Goal: Information Seeking & Learning: Learn about a topic

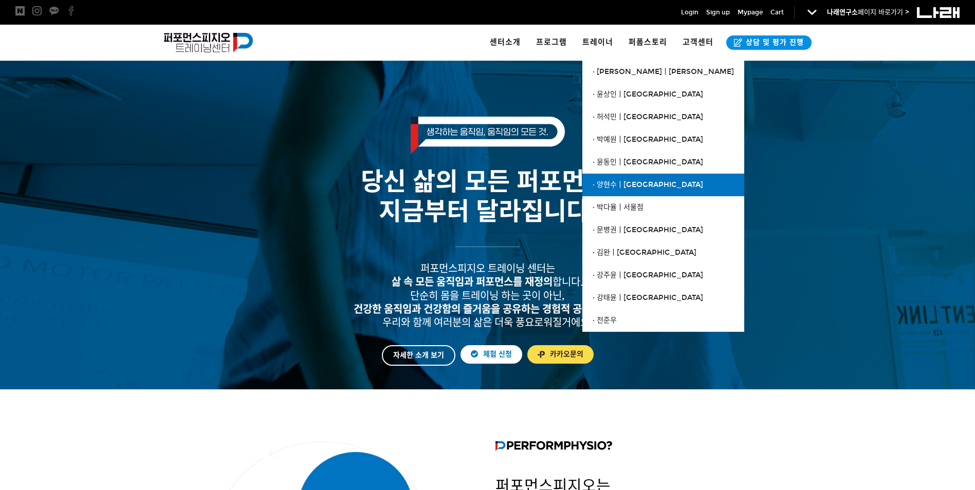
click at [646, 191] on link "· 양현수ㅣ[GEOGRAPHIC_DATA]" at bounding box center [663, 185] width 162 height 23
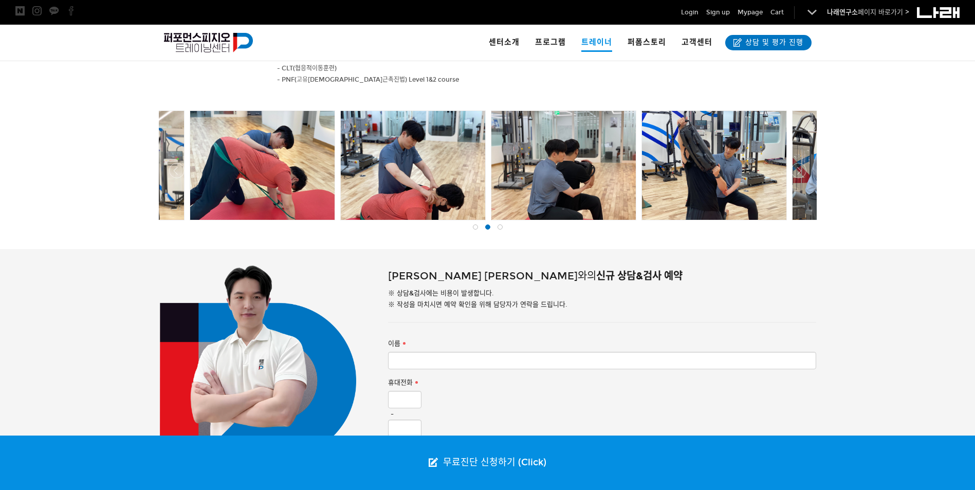
scroll to position [301, 0]
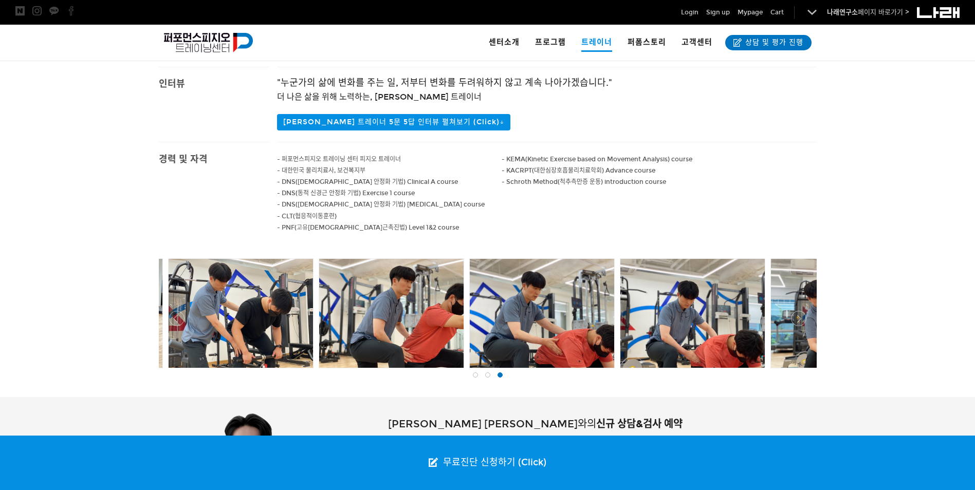
drag, startPoint x: 763, startPoint y: 338, endPoint x: 982, endPoint y: 345, distance: 219.0
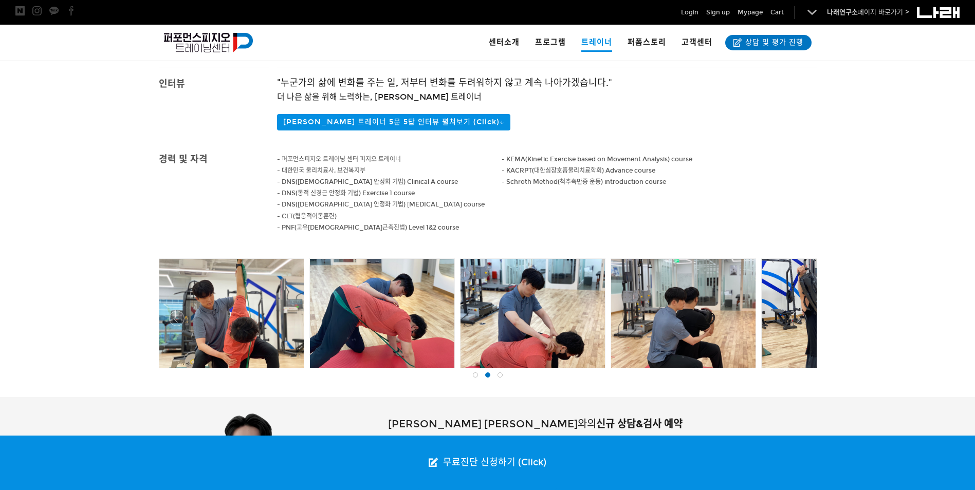
drag, startPoint x: 459, startPoint y: 337, endPoint x: 809, endPoint y: 368, distance: 351.4
click at [808, 368] on div at bounding box center [833, 313] width 145 height 110
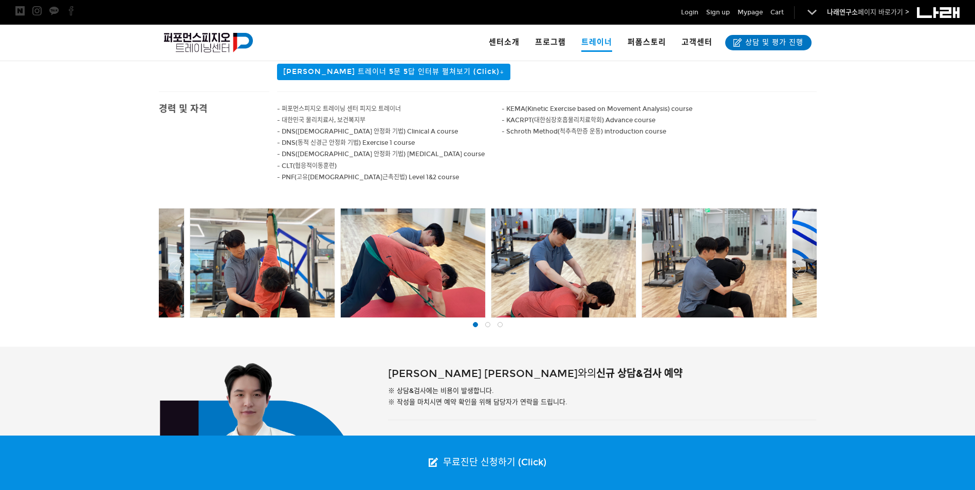
scroll to position [352, 0]
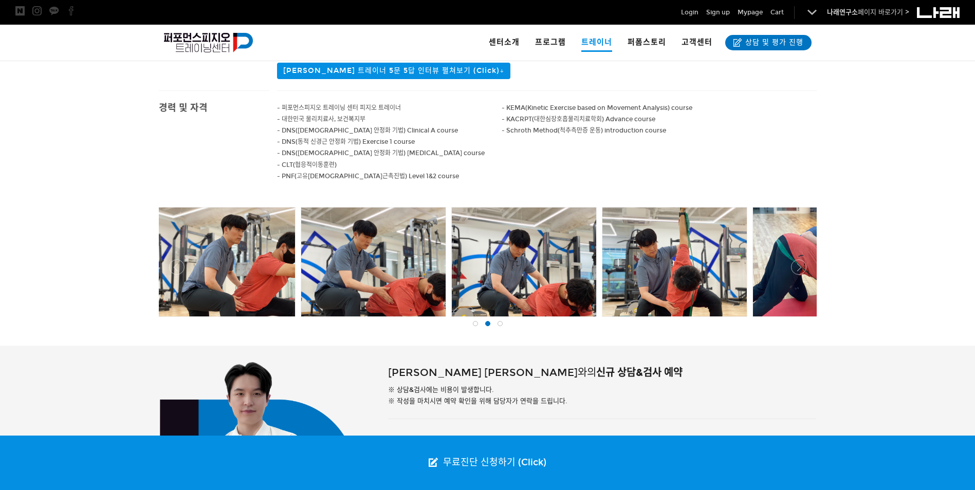
drag, startPoint x: 755, startPoint y: 279, endPoint x: 414, endPoint y: 305, distance: 342.2
click at [414, 305] on div at bounding box center [824, 262] width 2621 height 115
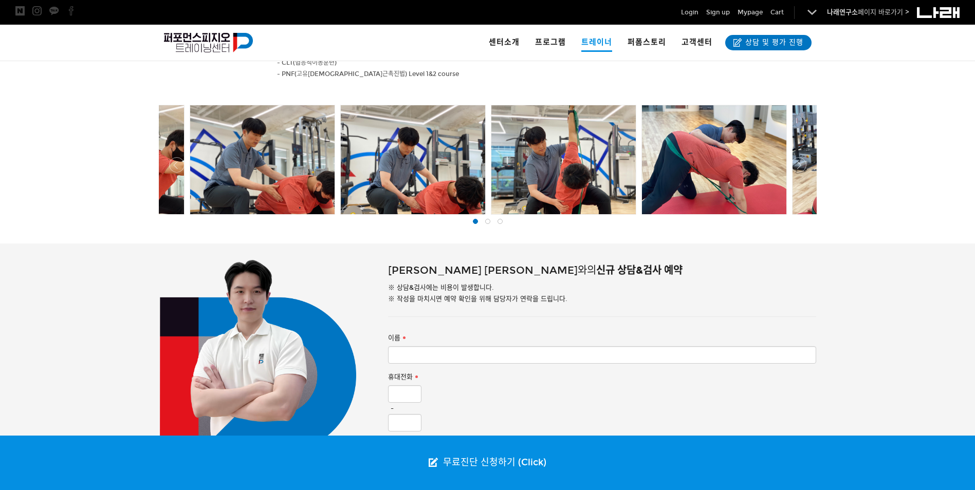
scroll to position [455, 0]
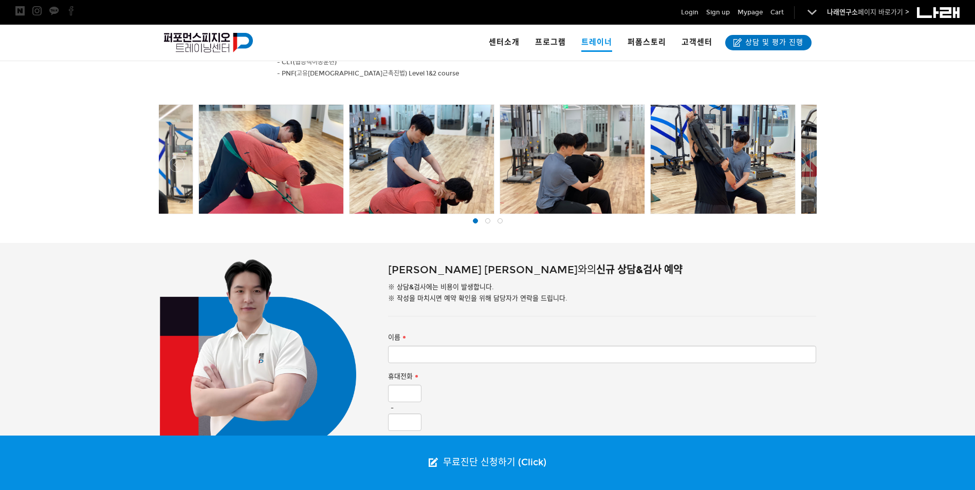
drag, startPoint x: 687, startPoint y: 195, endPoint x: 277, endPoint y: 307, distance: 424.8
click at [277, 307] on body "알림 뒤로 알림 설정 뒤로 더보기 게시물 알림 내 글 반응 내가 작성한 게시물이나 댓글에 다른 사람이 댓글이나 답글을 작성하면 알려줍니다. 공…" at bounding box center [487, 177] width 975 height 1265
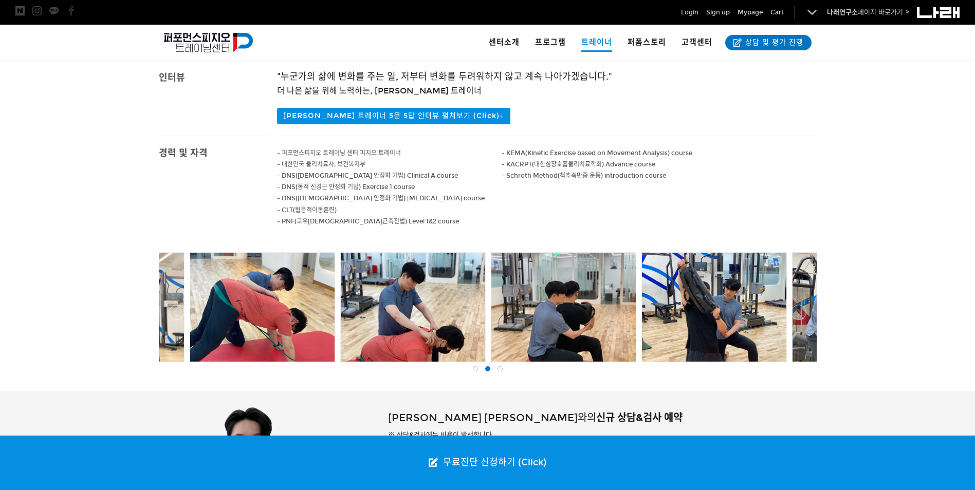
scroll to position [301, 0]
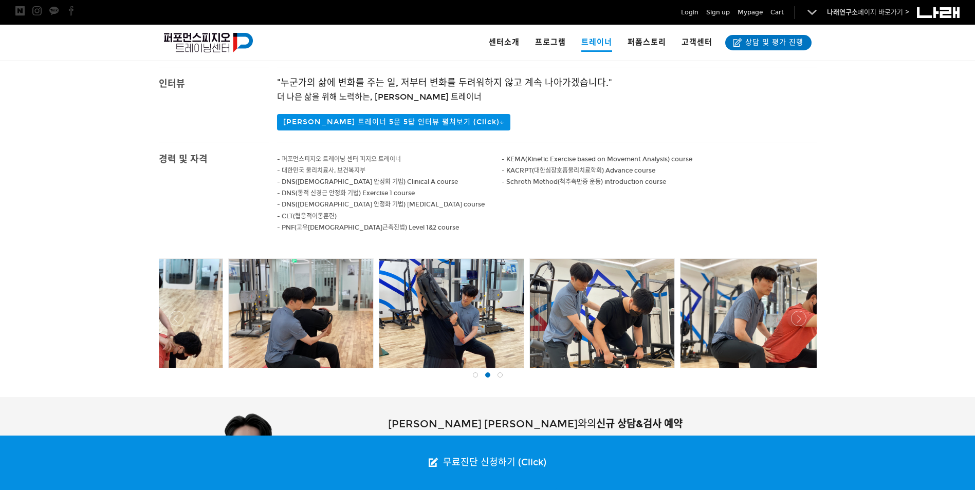
drag, startPoint x: 661, startPoint y: 319, endPoint x: 399, endPoint y: 275, distance: 266.2
click at [399, 275] on div at bounding box center [451, 313] width 144 height 109
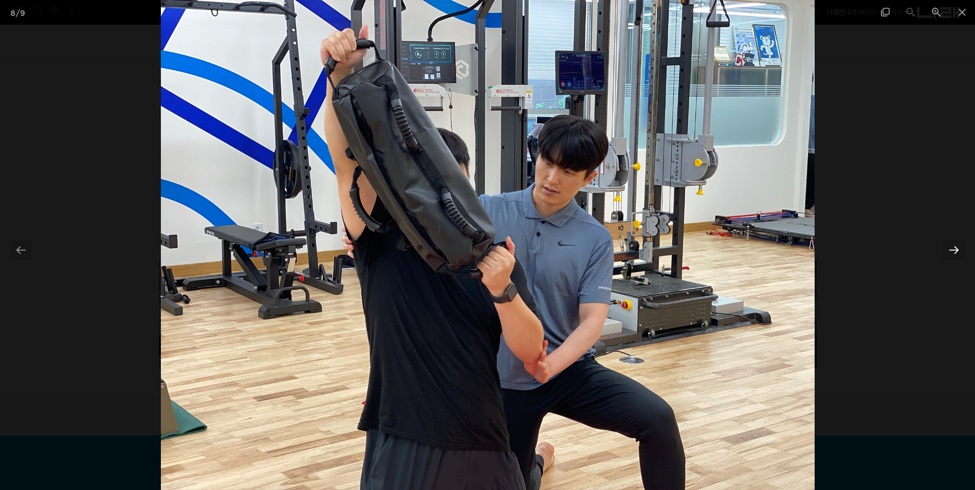
click at [952, 243] on div at bounding box center [954, 250] width 22 height 20
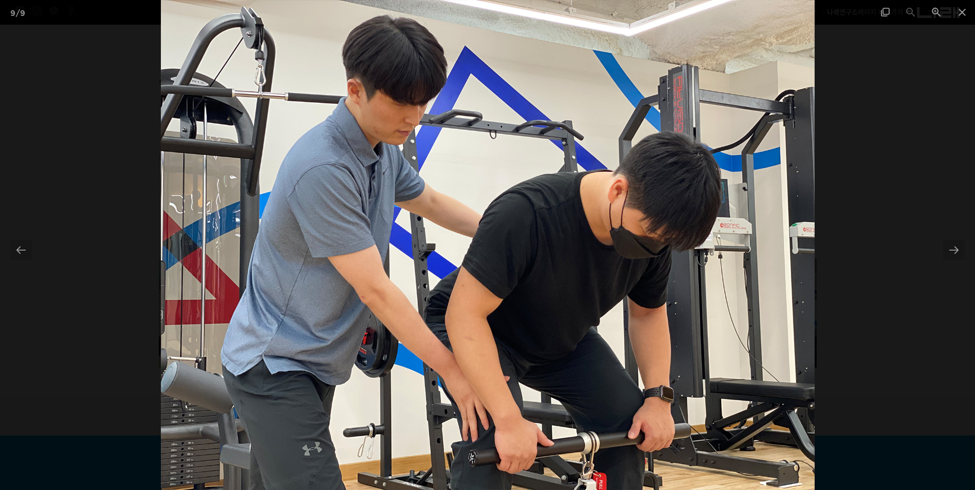
click at [938, 260] on div at bounding box center [487, 245] width 975 height 490
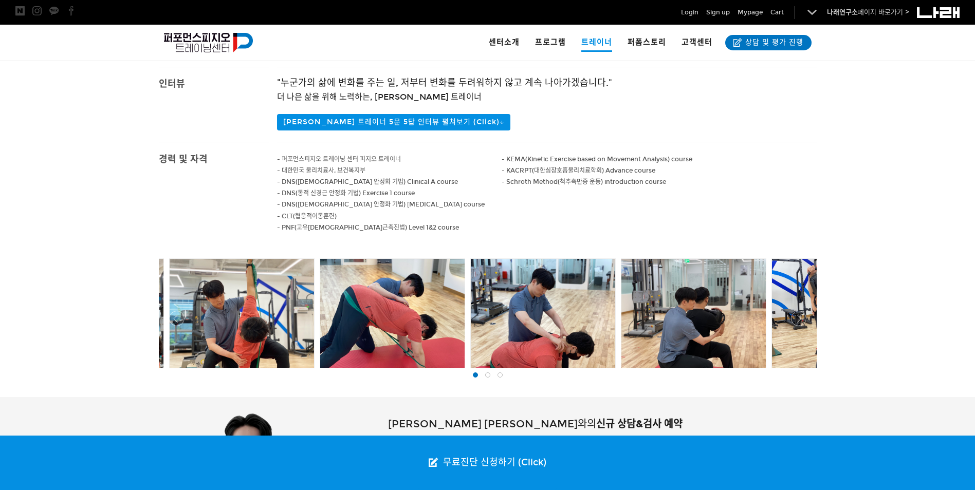
drag, startPoint x: 671, startPoint y: 307, endPoint x: 365, endPoint y: 287, distance: 306.9
click at [365, 287] on div at bounding box center [392, 313] width 144 height 109
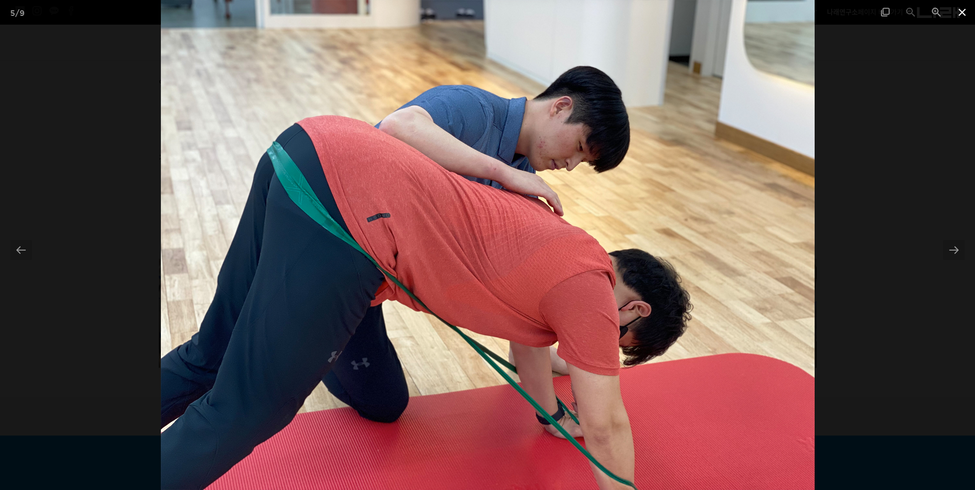
click at [960, 12] on span at bounding box center [962, 12] width 26 height 24
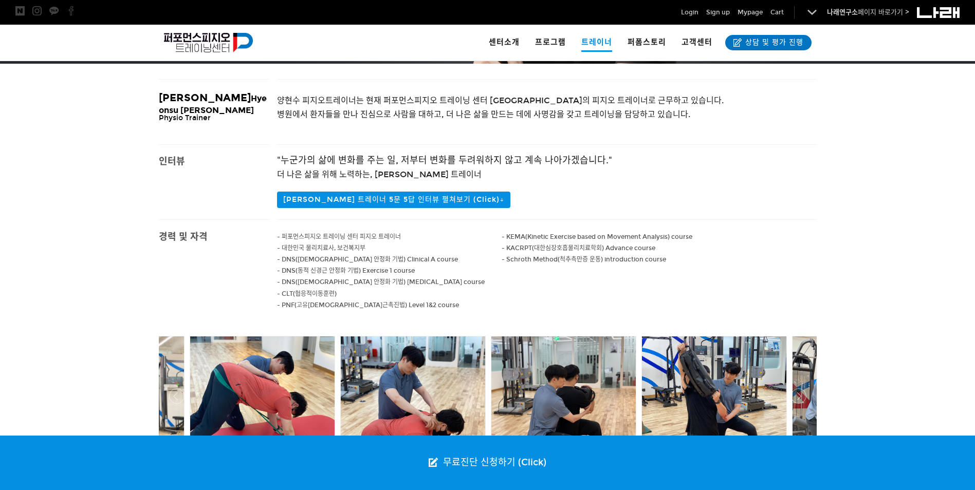
scroll to position [198, 0]
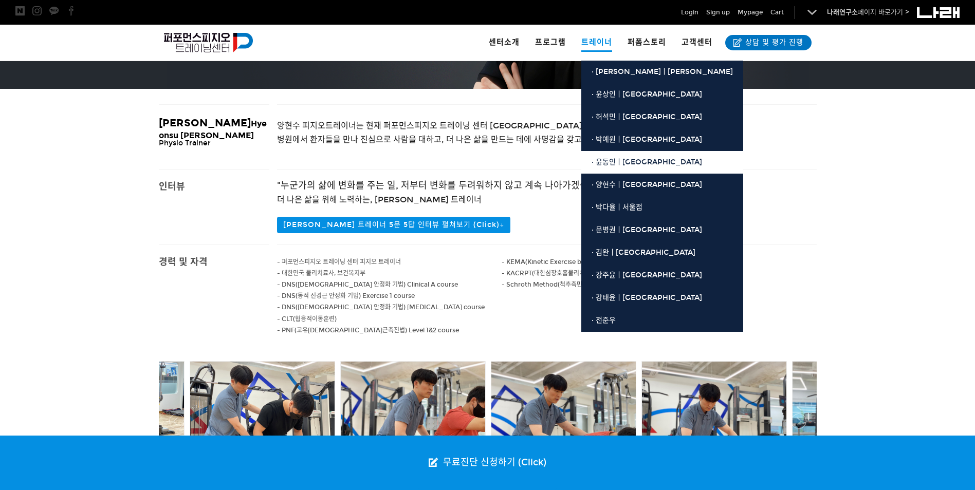
click at [641, 168] on link "· 윤동인ㅣ[GEOGRAPHIC_DATA]" at bounding box center [662, 162] width 162 height 23
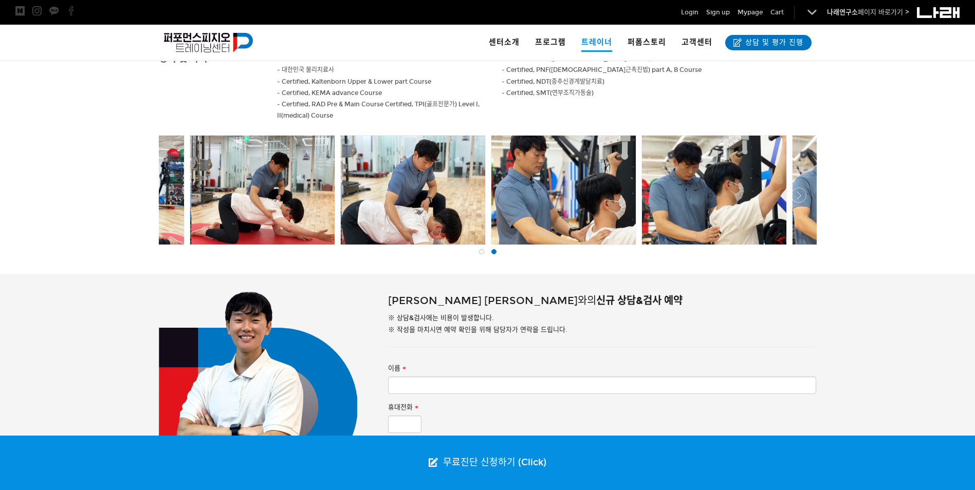
scroll to position [411, 0]
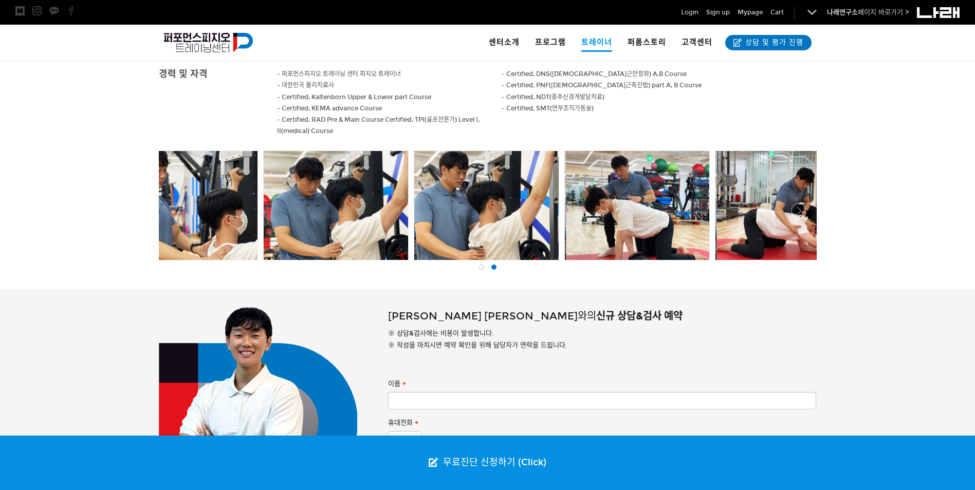
drag, startPoint x: 655, startPoint y: 207, endPoint x: 275, endPoint y: 242, distance: 380.9
click at [275, 242] on div at bounding box center [562, 205] width 2170 height 115
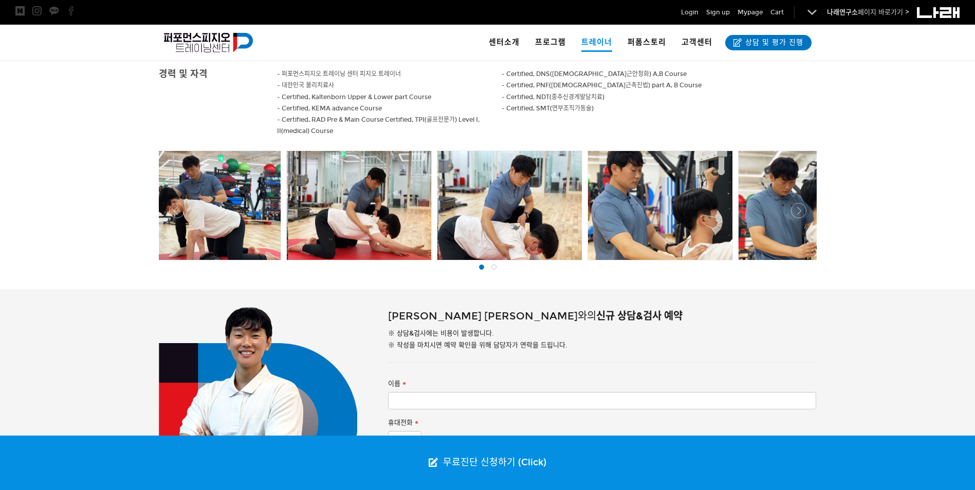
drag, startPoint x: 646, startPoint y: 243, endPoint x: 302, endPoint y: 159, distance: 354.0
click at [302, 159] on div at bounding box center [359, 205] width 144 height 109
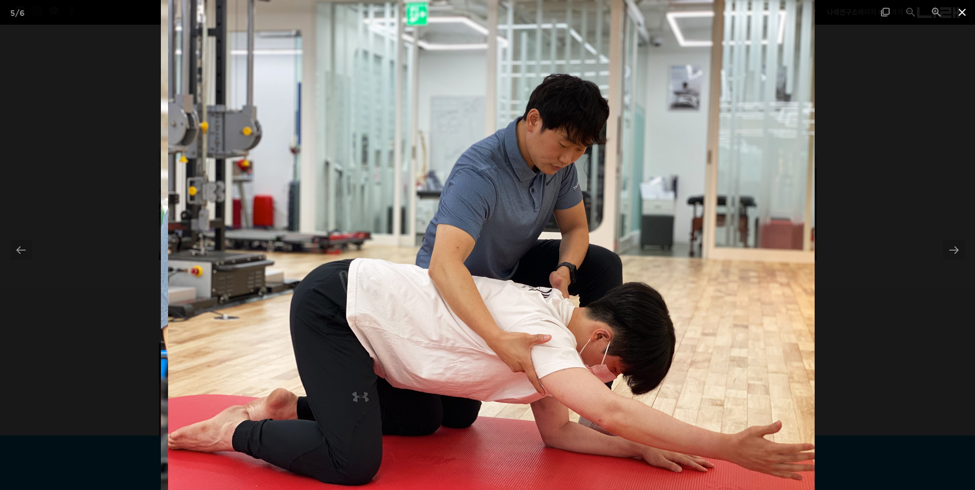
click at [963, 14] on span at bounding box center [962, 12] width 26 height 24
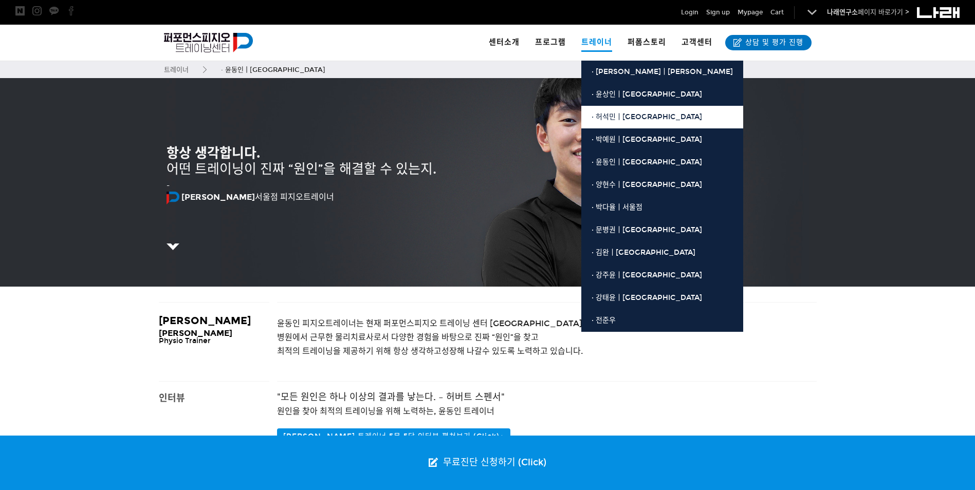
click at [625, 109] on link "· 허석민ㅣ[GEOGRAPHIC_DATA]" at bounding box center [662, 117] width 162 height 23
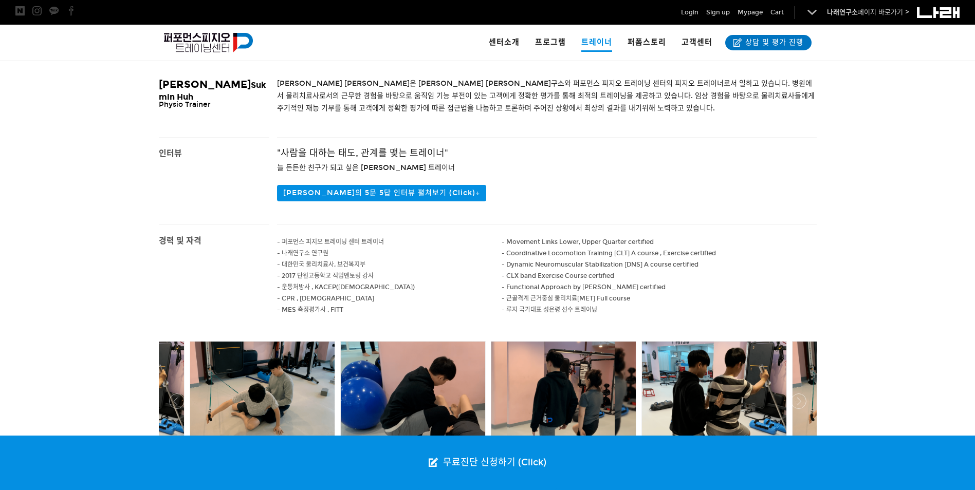
scroll to position [308, 0]
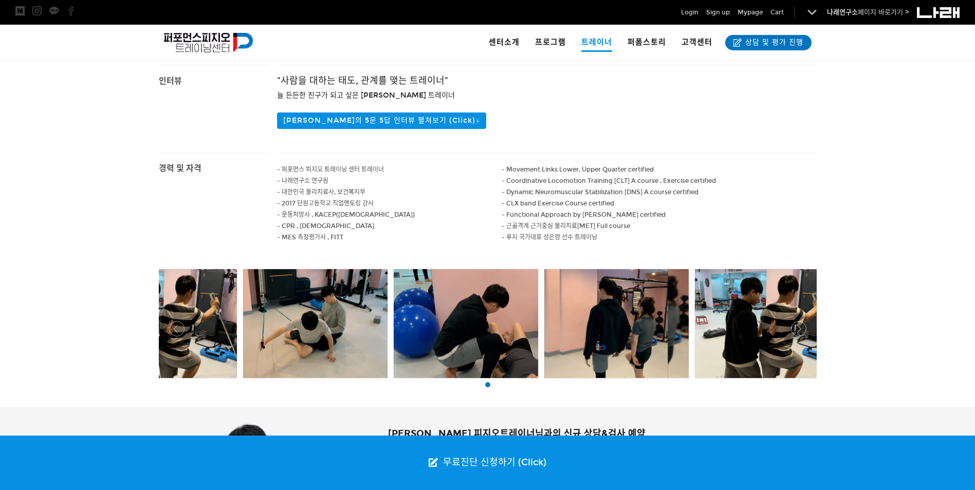
drag, startPoint x: 366, startPoint y: 320, endPoint x: 136, endPoint y: 302, distance: 231.0
click at [136, 302] on div at bounding box center [487, 336] width 975 height 141
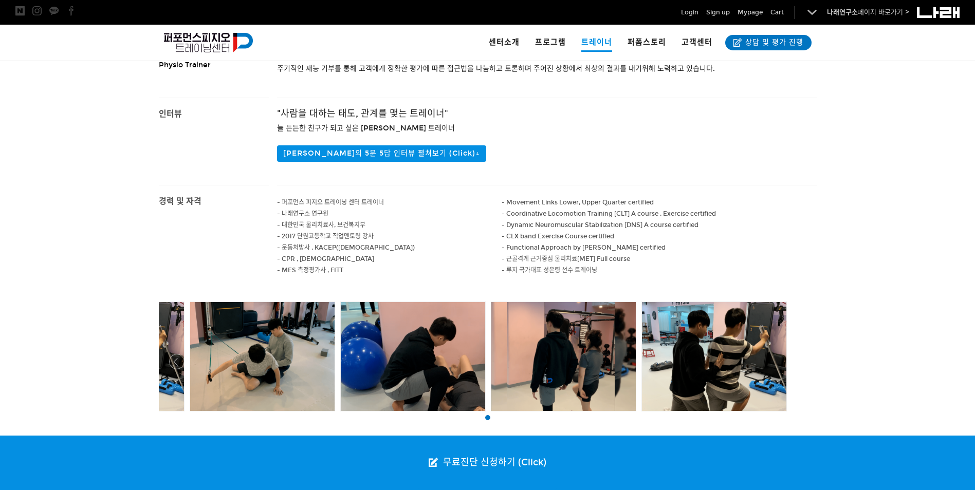
scroll to position [257, 0]
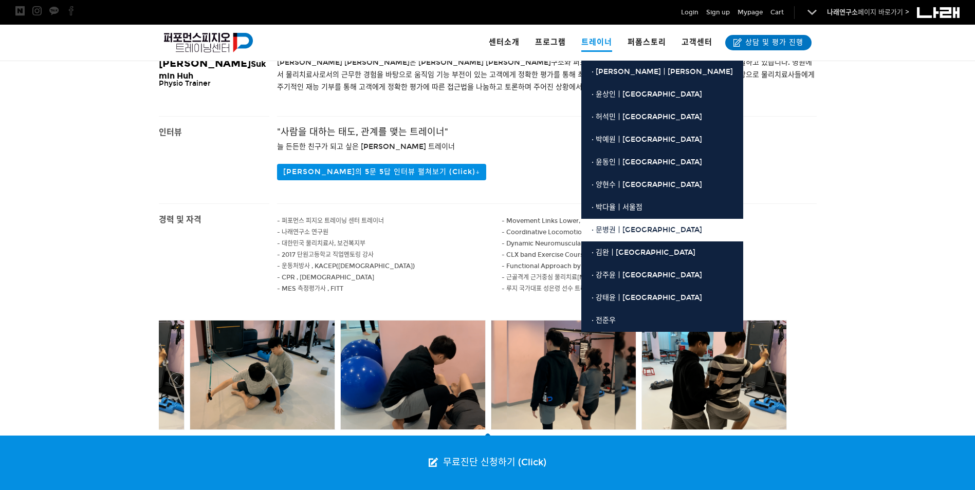
click at [621, 238] on link "· 문병권ㅣ[GEOGRAPHIC_DATA]" at bounding box center [662, 230] width 162 height 23
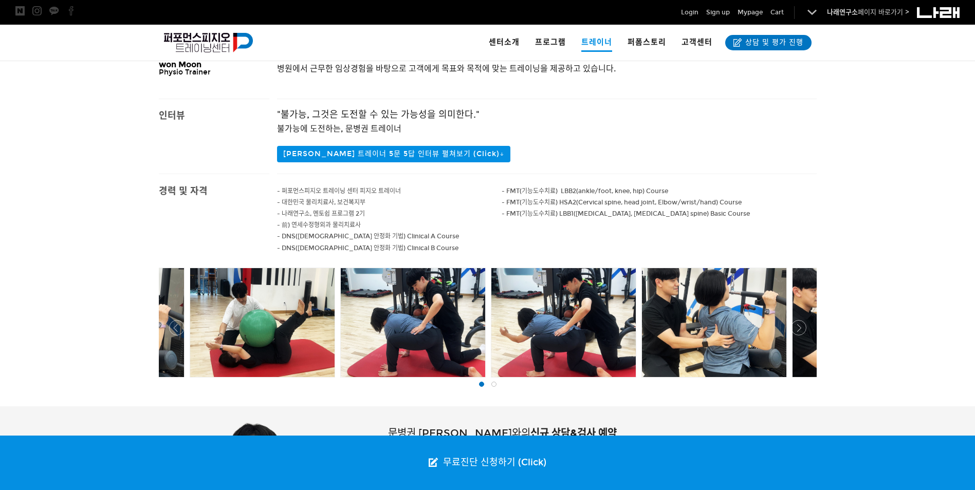
scroll to position [257, 0]
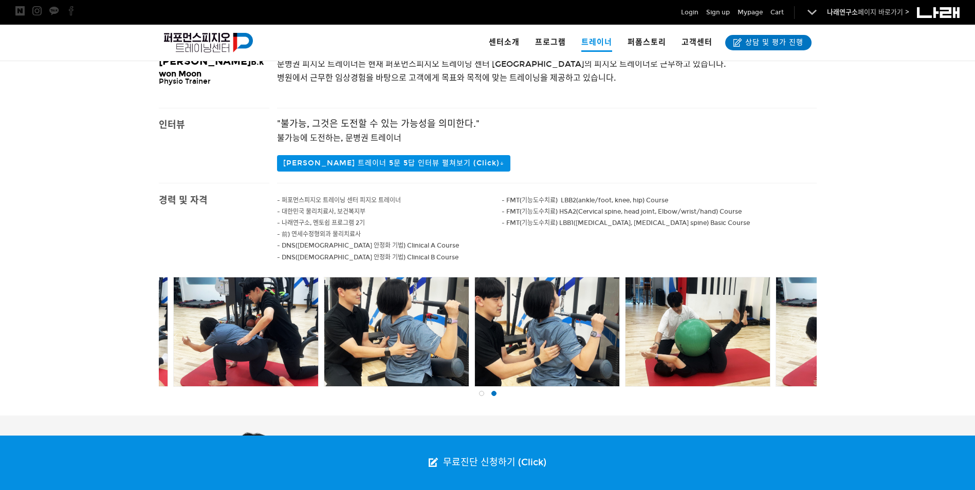
drag, startPoint x: 775, startPoint y: 338, endPoint x: 293, endPoint y: 353, distance: 482.3
click at [293, 353] on div at bounding box center [245, 331] width 2019 height 115
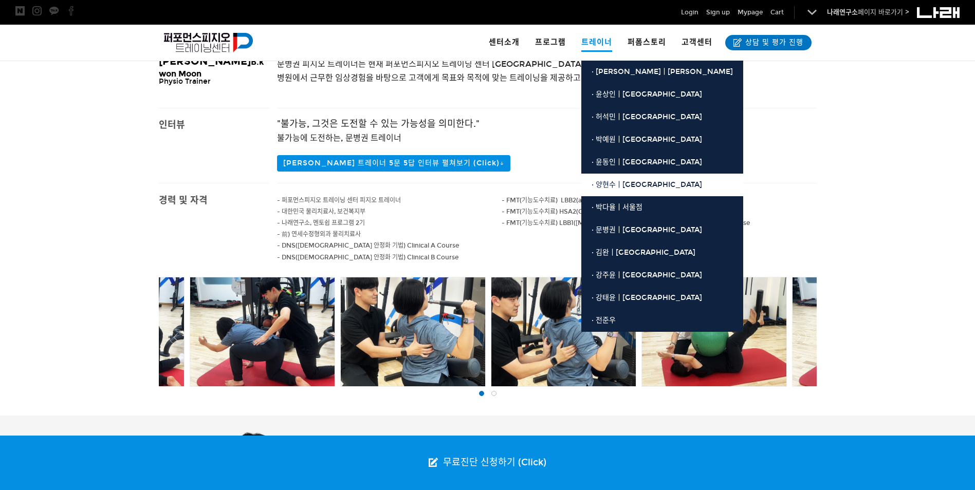
click at [642, 186] on span "· 양현수ㅣ[GEOGRAPHIC_DATA]" at bounding box center [646, 184] width 110 height 9
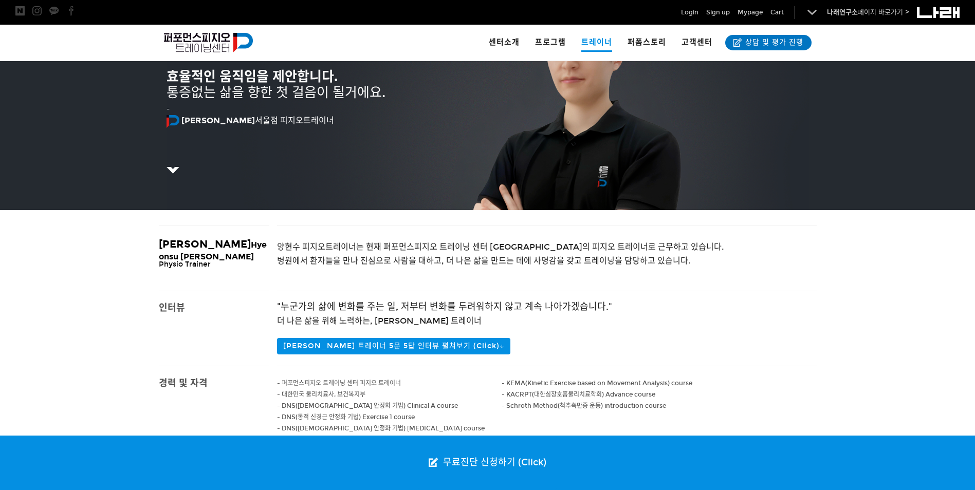
scroll to position [257, 0]
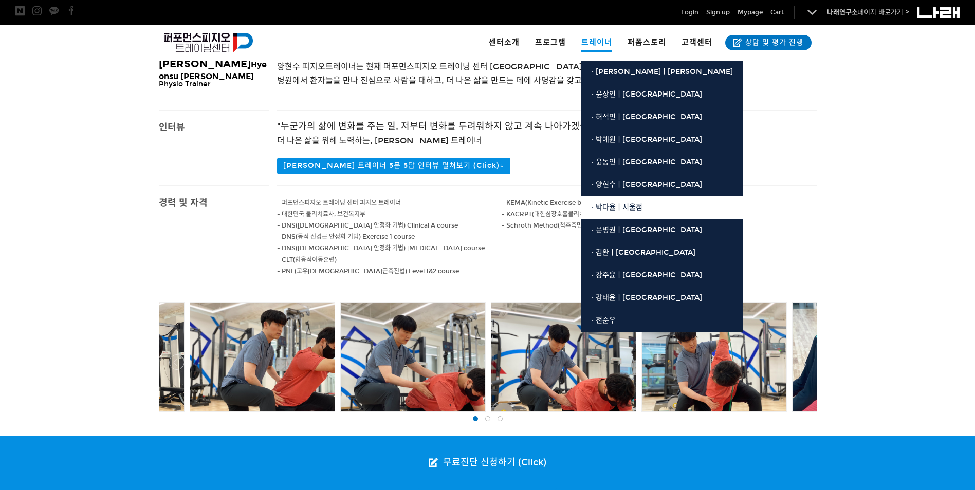
click at [623, 207] on span "· 박다율ㅣ서울점" at bounding box center [616, 207] width 51 height 9
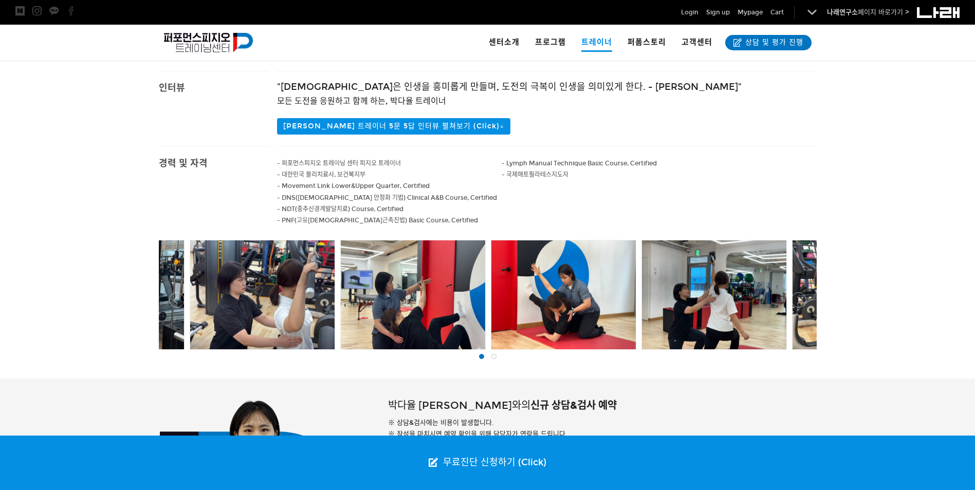
scroll to position [308, 0]
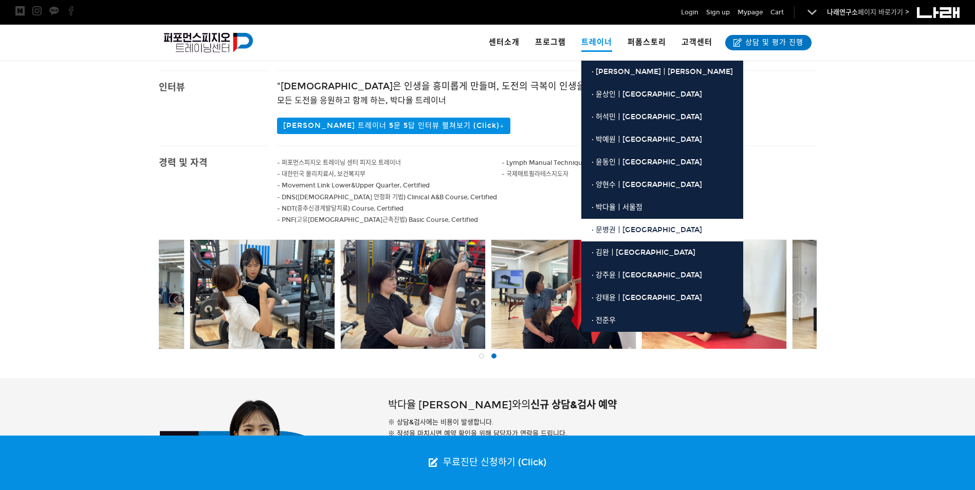
click at [638, 227] on span "· 문병권ㅣ[GEOGRAPHIC_DATA]" at bounding box center [646, 230] width 110 height 9
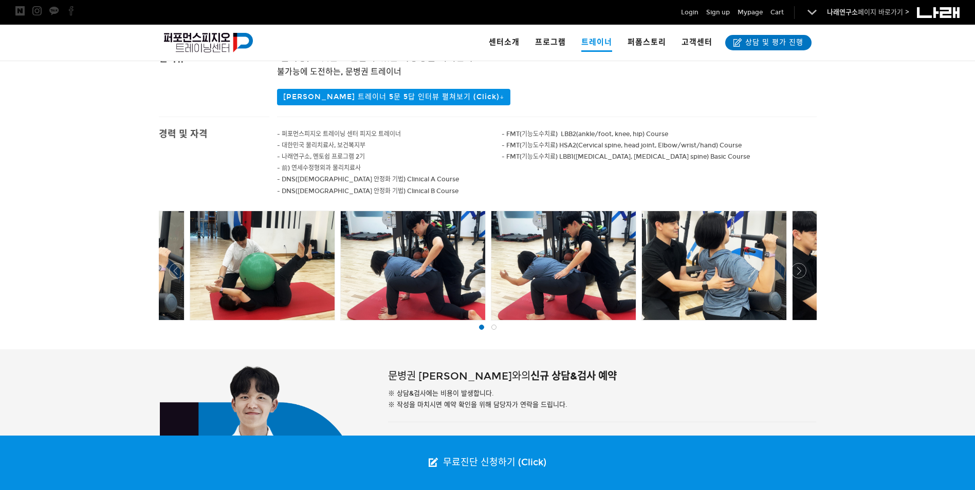
scroll to position [411, 0]
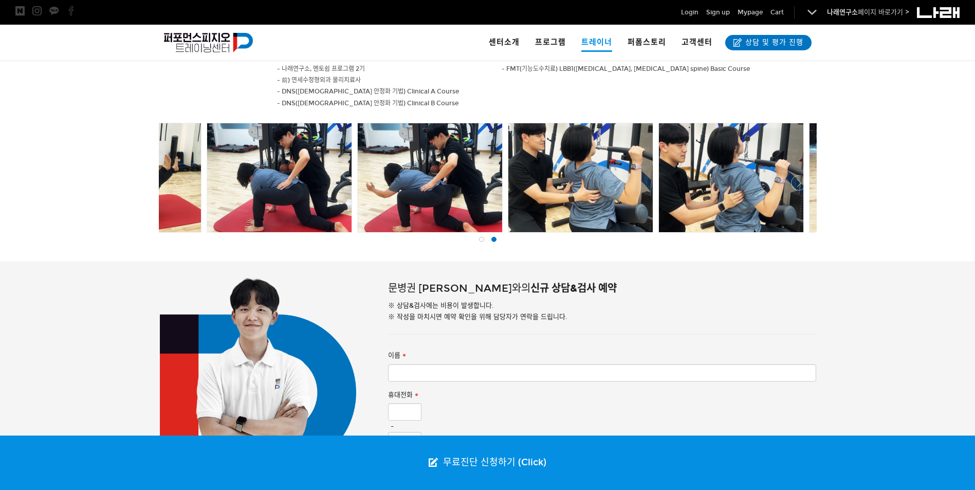
drag, startPoint x: 742, startPoint y: 198, endPoint x: 486, endPoint y: 231, distance: 257.6
click at [447, 241] on div at bounding box center [487, 182] width 663 height 125
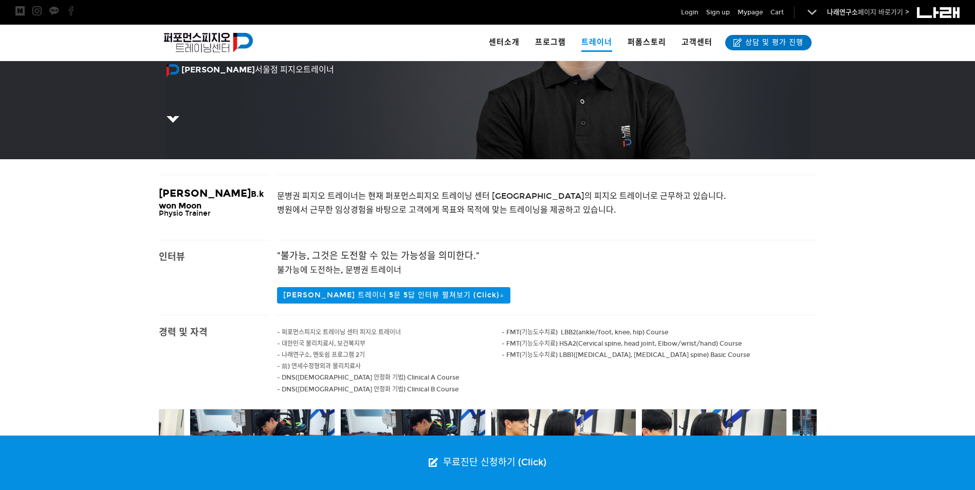
scroll to position [257, 0]
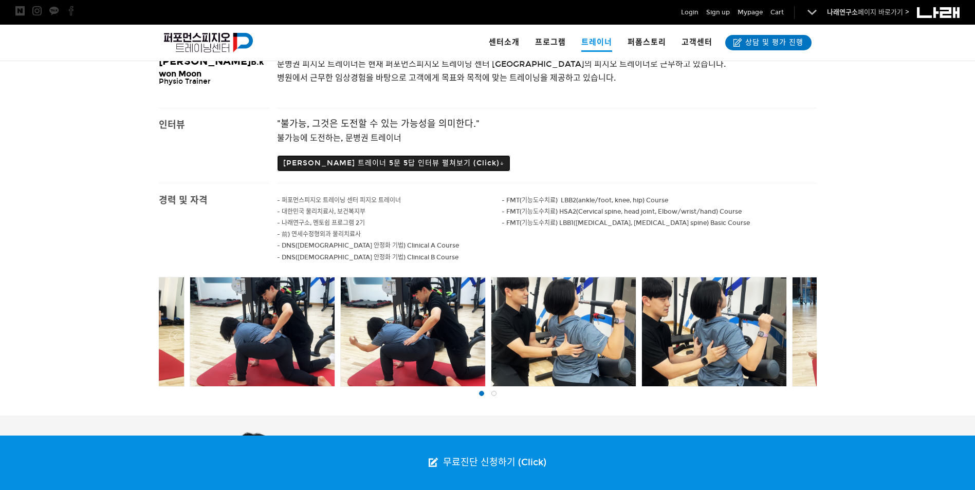
drag, startPoint x: 412, startPoint y: 167, endPoint x: 423, endPoint y: 160, distance: 13.1
click at [413, 167] on button "[PERSON_NAME] 트레이너 5문 5답 인터뷰 펼쳐보기 (Click)↓" at bounding box center [393, 163] width 233 height 16
